Goal: Check status: Check status

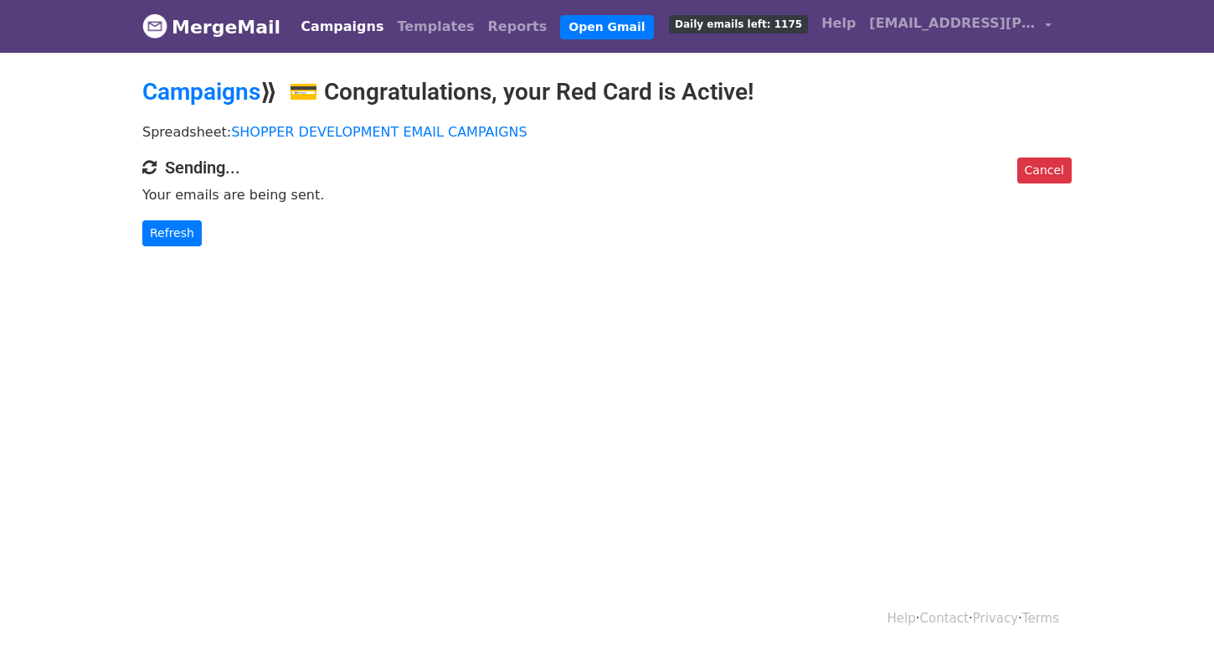
click at [134, 234] on div "Cancel Sending... Your emails are being sent. Refresh" at bounding box center [607, 201] width 955 height 89
click at [150, 234] on link "Refresh" at bounding box center [171, 233] width 59 height 26
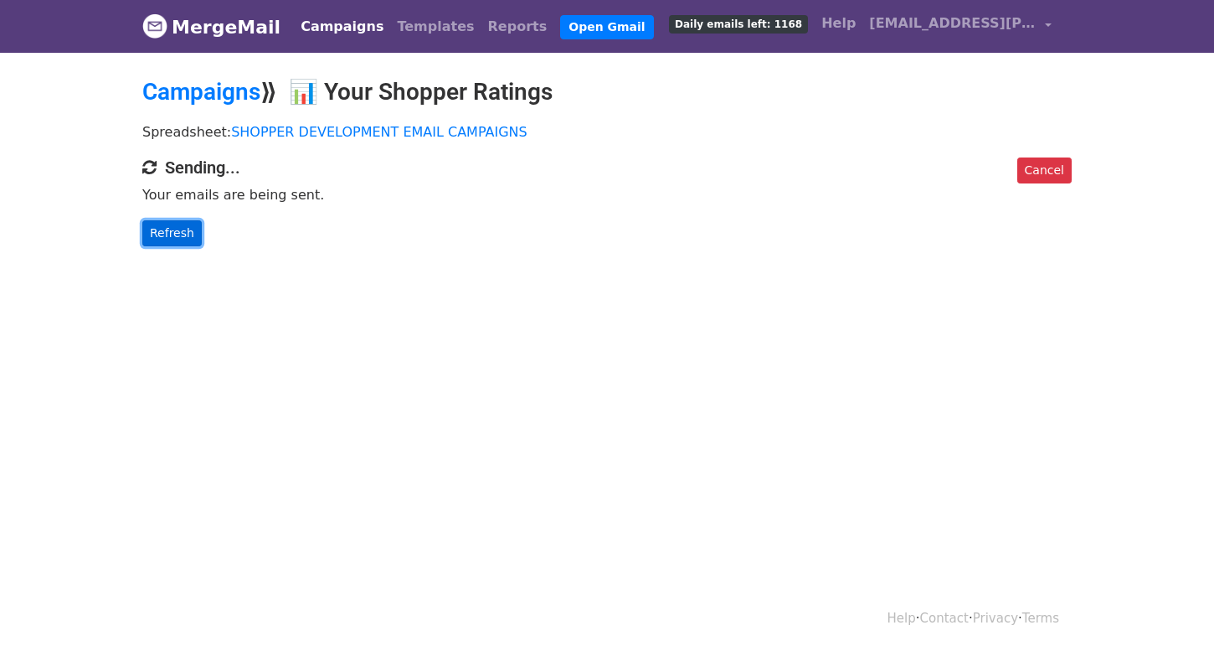
click at [176, 237] on link "Refresh" at bounding box center [171, 233] width 59 height 26
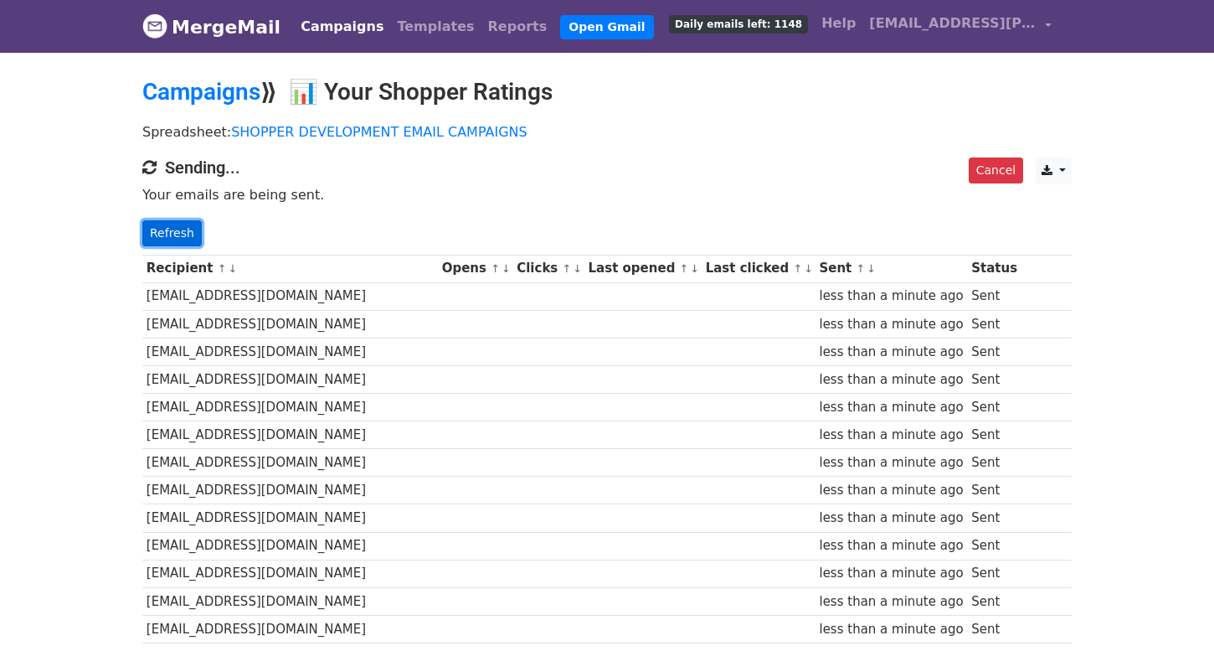
click at [189, 229] on link "Refresh" at bounding box center [171, 233] width 59 height 26
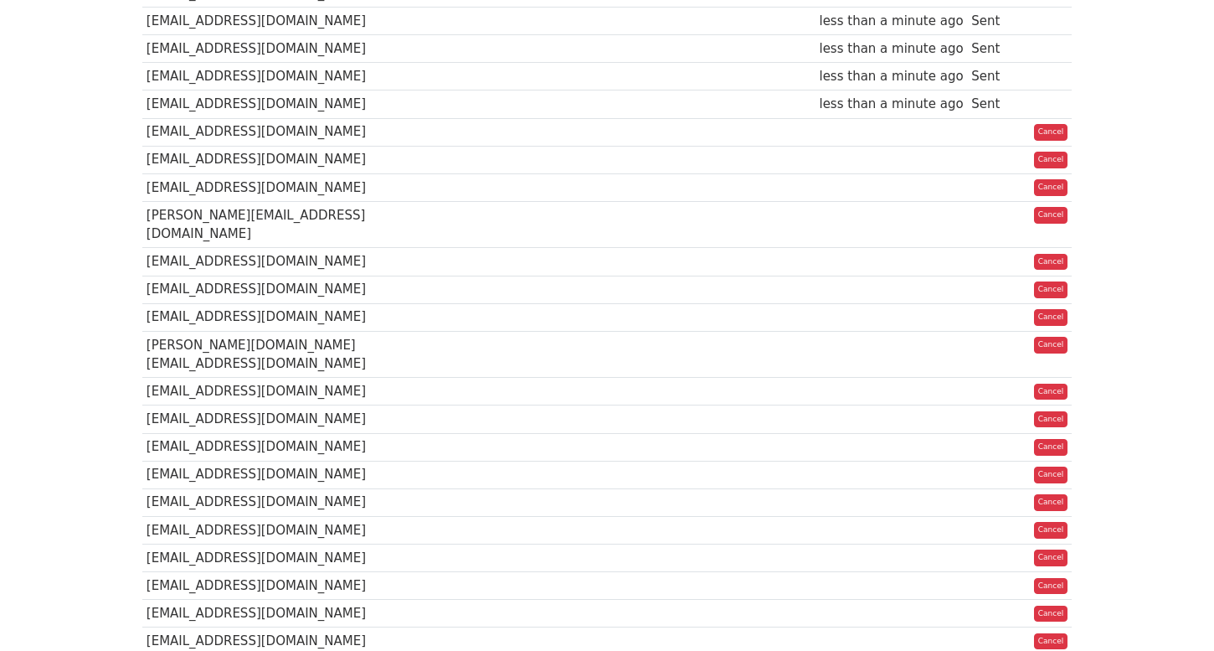
scroll to position [1014, 0]
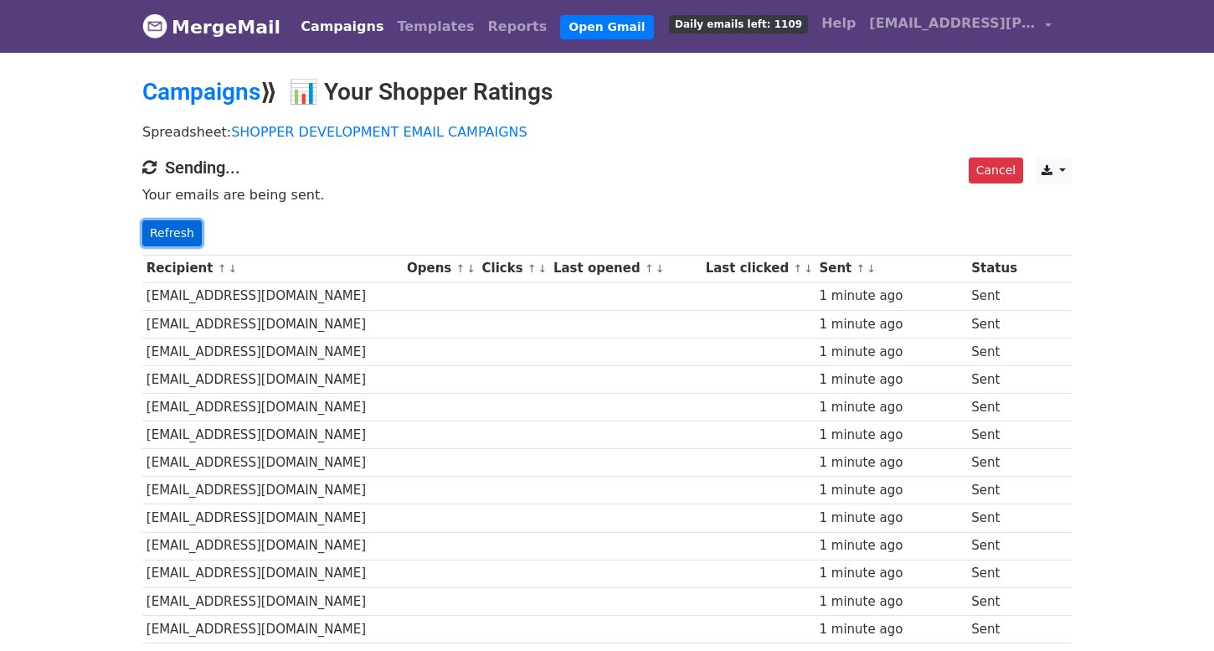
click at [164, 237] on link "Refresh" at bounding box center [171, 233] width 59 height 26
click at [167, 235] on link "Refresh" at bounding box center [171, 233] width 59 height 26
click at [154, 237] on link "Refresh" at bounding box center [171, 233] width 59 height 26
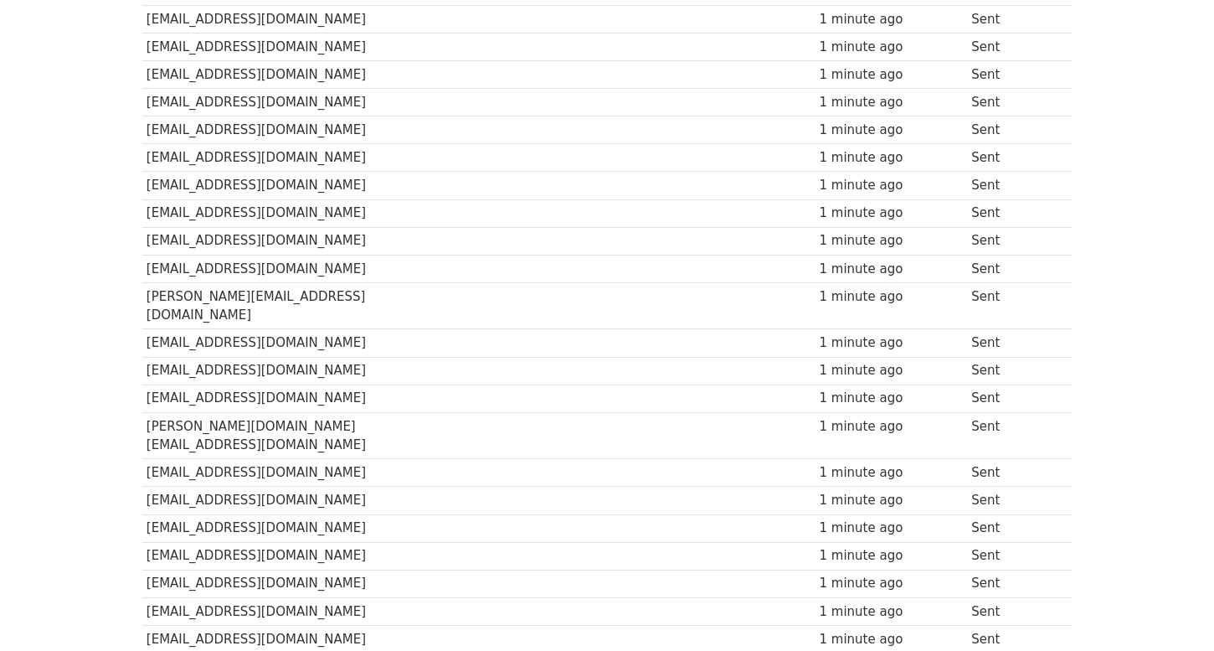
scroll to position [881, 0]
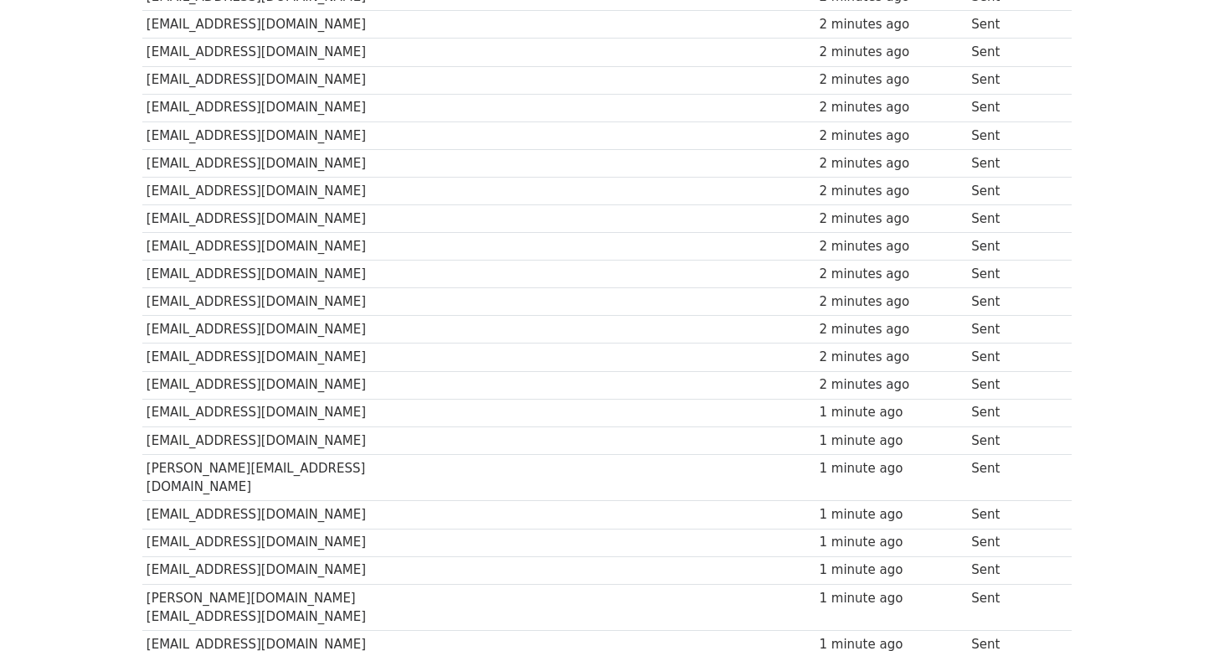
scroll to position [11, 0]
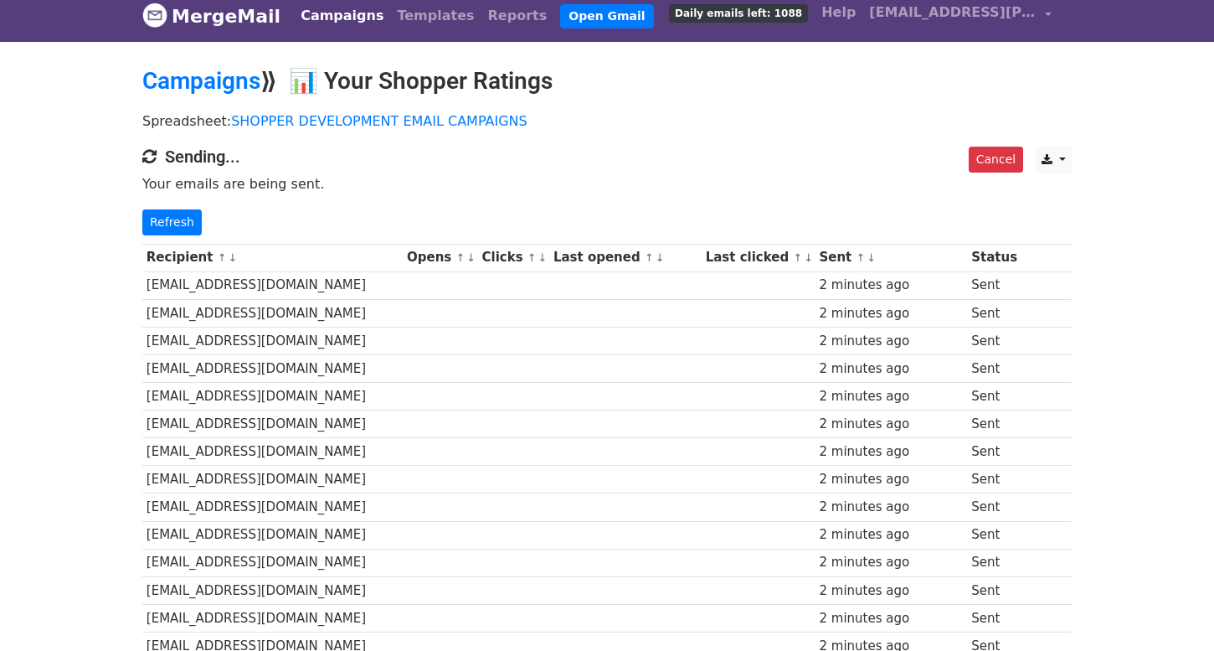
click at [175, 204] on div "Cancel CSV Excel Sending... Your emails are being sent. Refresh" at bounding box center [607, 191] width 955 height 89
click at [175, 209] on link "Refresh" at bounding box center [171, 222] width 59 height 26
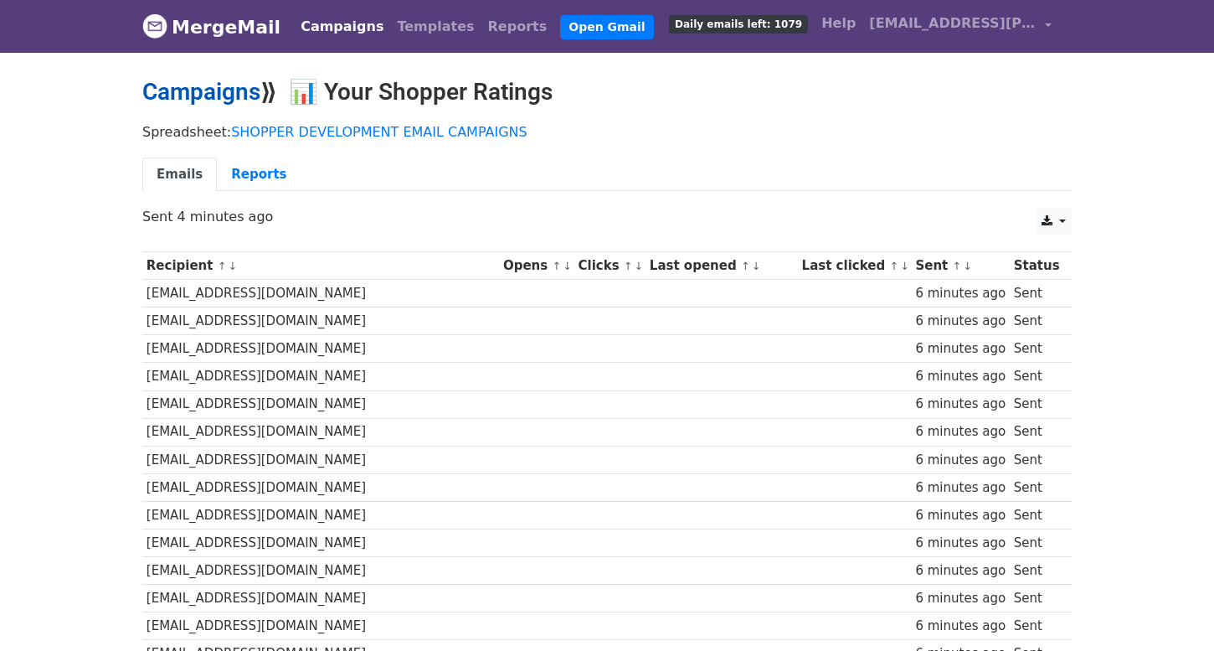
click at [193, 91] on link "Campaigns" at bounding box center [201, 92] width 118 height 28
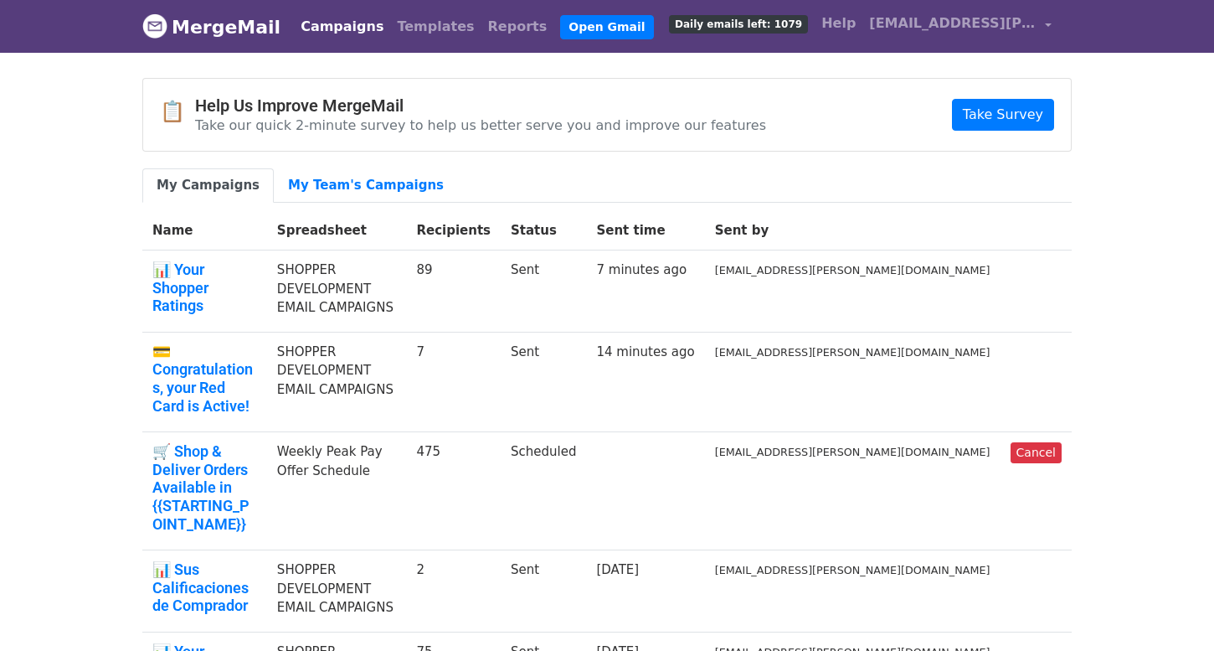
scroll to position [3, 0]
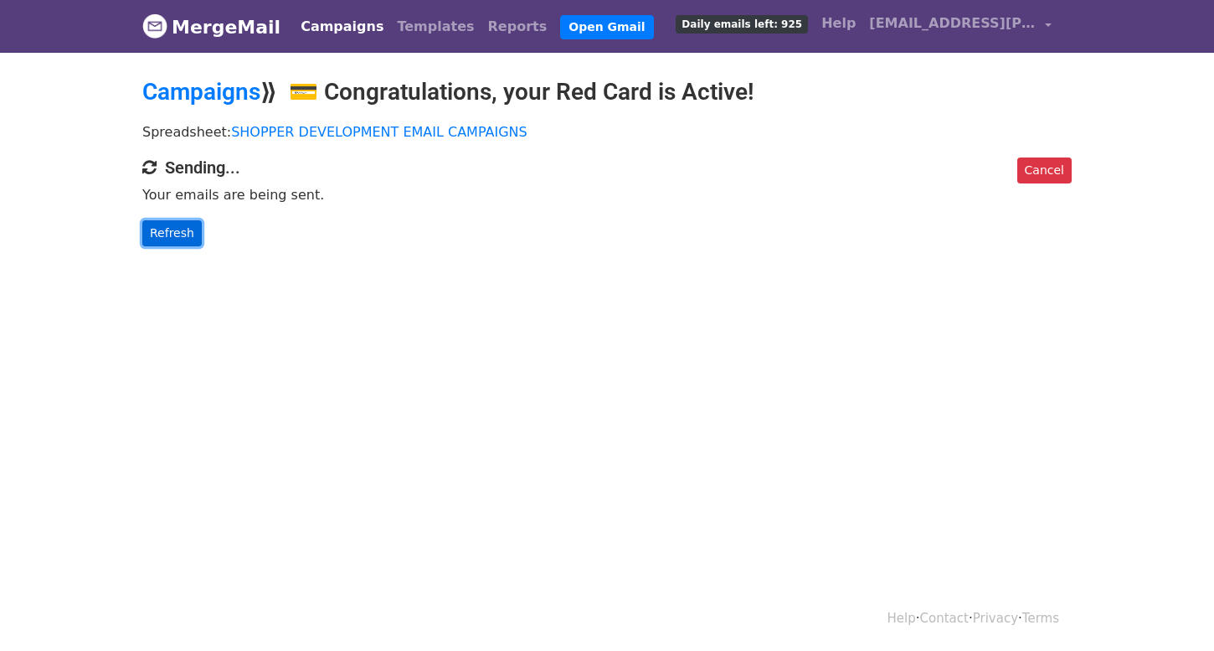
click at [168, 240] on link "Refresh" at bounding box center [171, 233] width 59 height 26
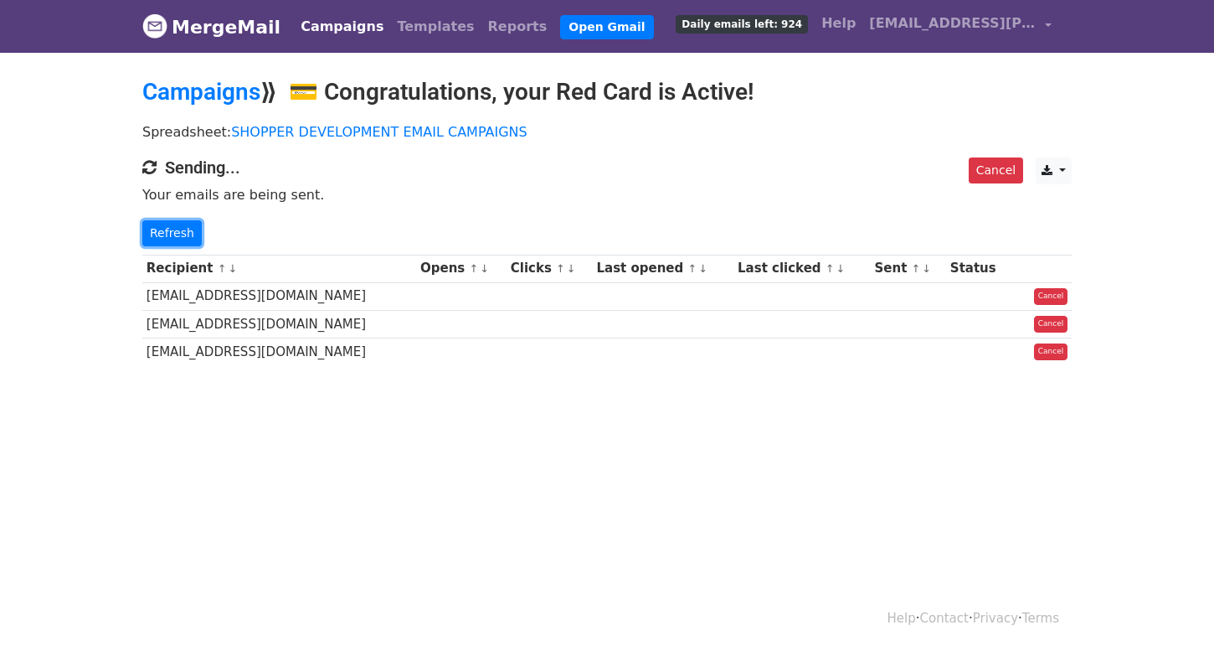
click at [168, 240] on link "Refresh" at bounding box center [171, 233] width 59 height 26
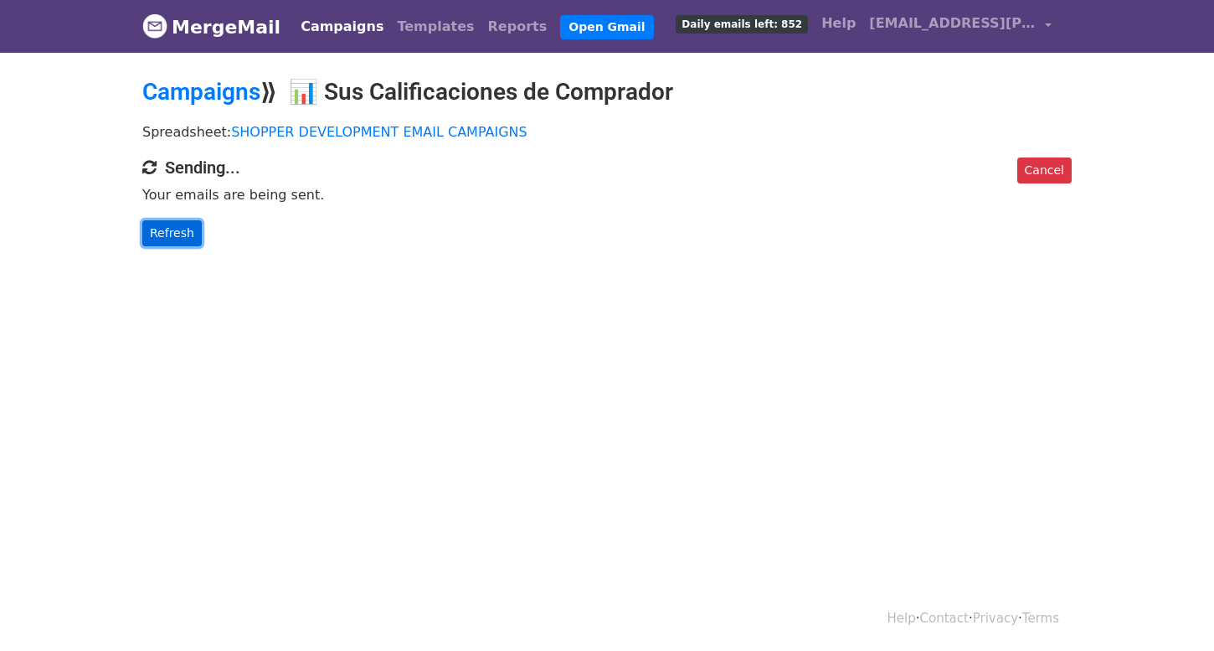
click at [187, 230] on link "Refresh" at bounding box center [171, 233] width 59 height 26
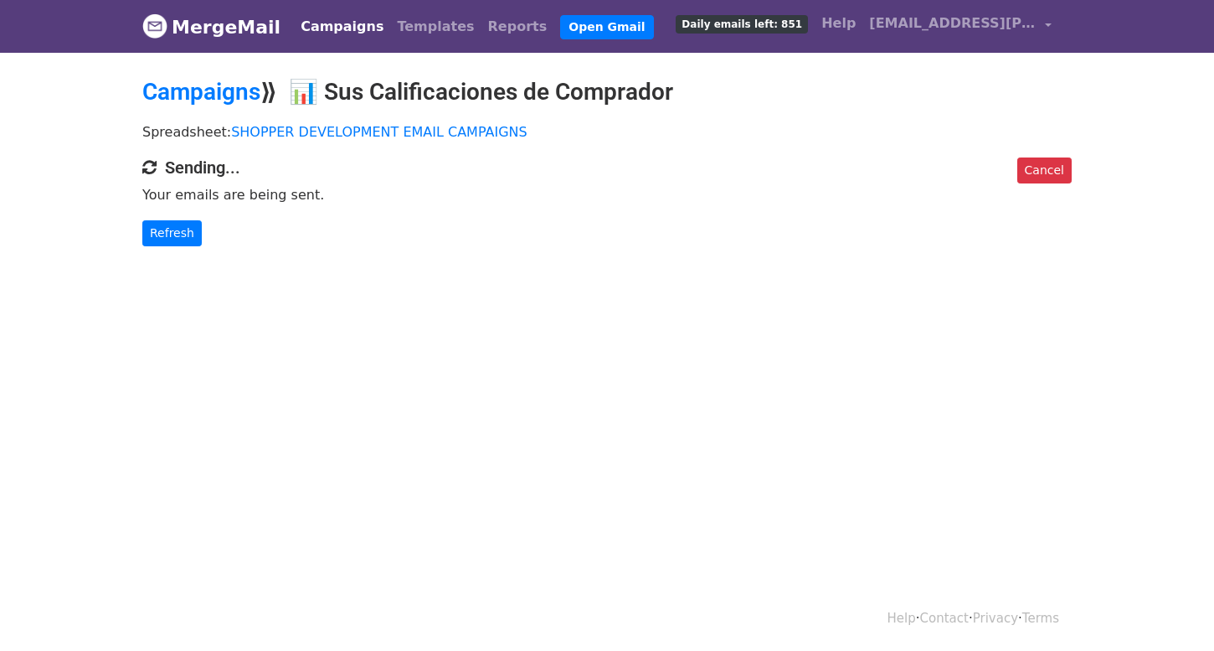
click at [187, 230] on link "Refresh" at bounding box center [171, 233] width 59 height 26
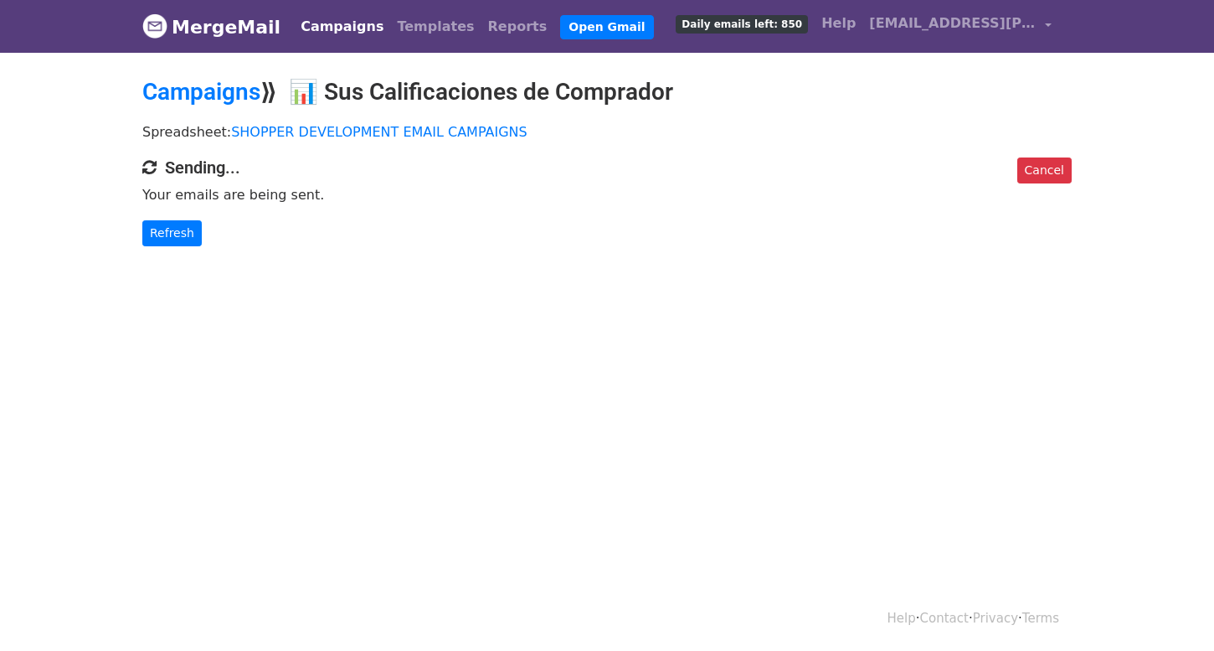
click at [187, 230] on link "Refresh" at bounding box center [171, 233] width 59 height 26
